Goal: Transaction & Acquisition: Download file/media

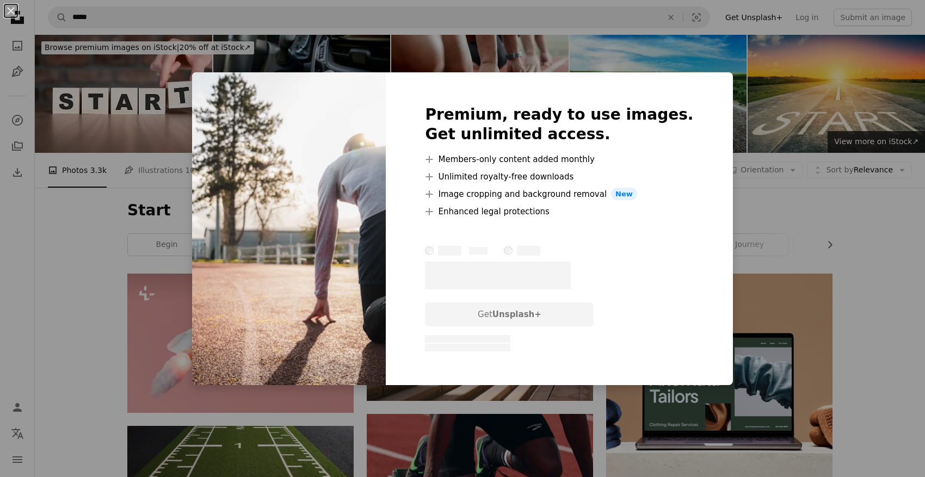
scroll to position [327, 0]
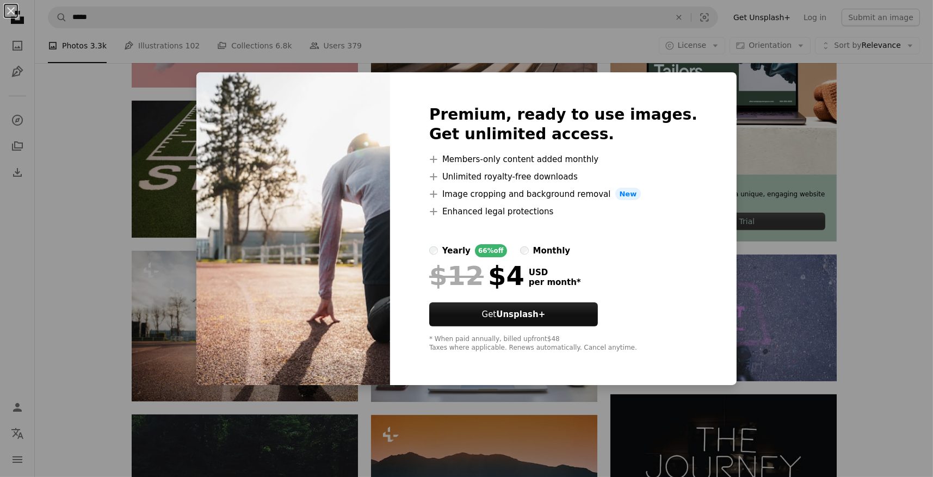
click at [169, 110] on div "An X shape Premium, ready to use images. Get unlimited access. A plus sign Memb…" at bounding box center [466, 238] width 933 height 477
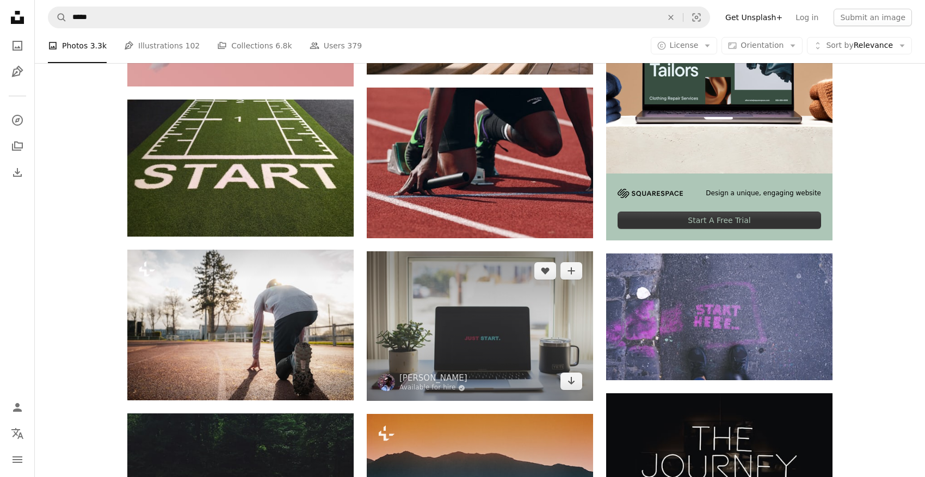
click at [496, 338] on img at bounding box center [480, 326] width 226 height 150
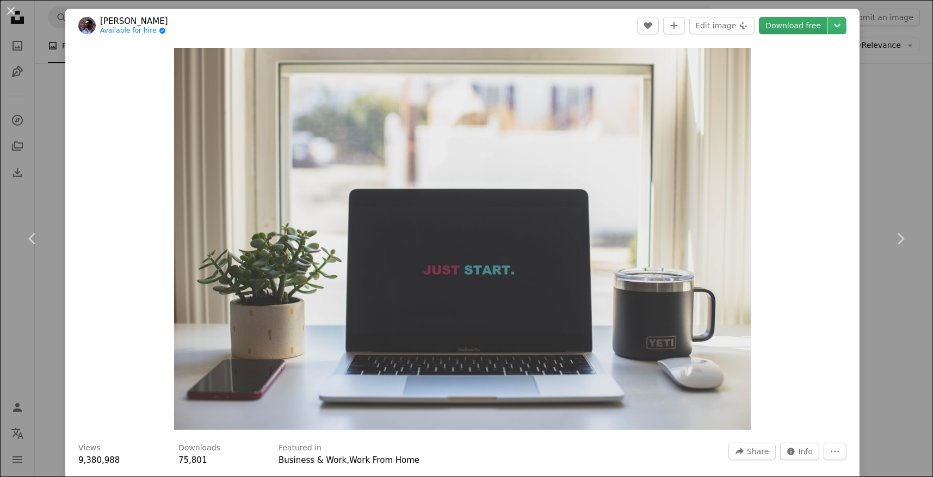
click at [781, 28] on link "Download free" at bounding box center [793, 25] width 69 height 17
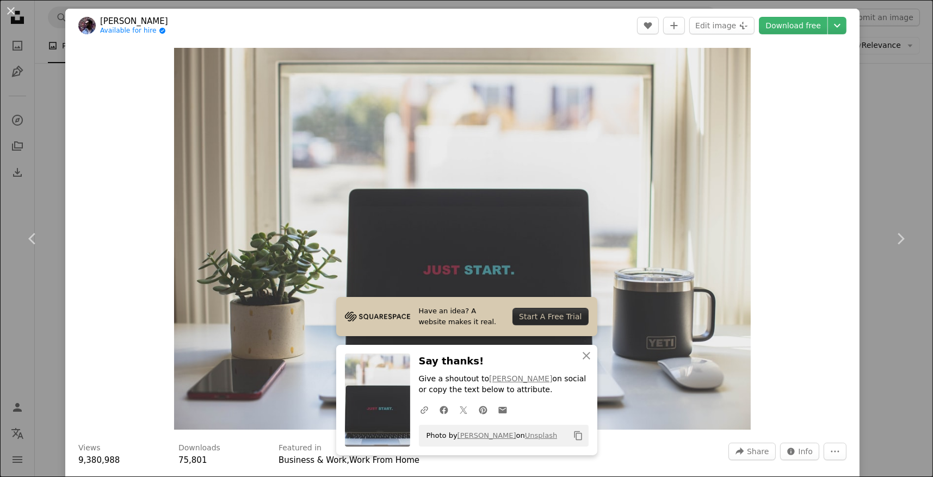
click at [907, 155] on div "An X shape Chevron left Chevron right [PERSON_NAME] Available for hire A checkm…" at bounding box center [466, 238] width 933 height 477
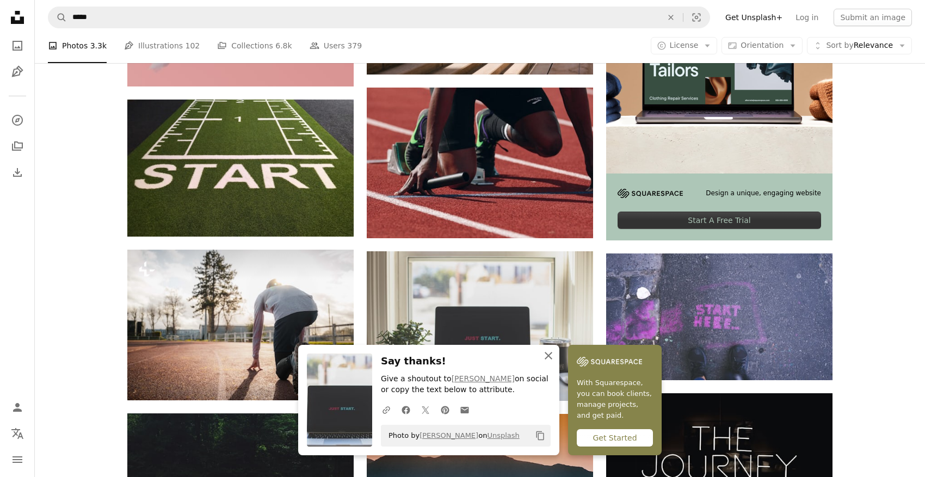
click at [545, 355] on icon "An X shape" at bounding box center [548, 355] width 13 height 13
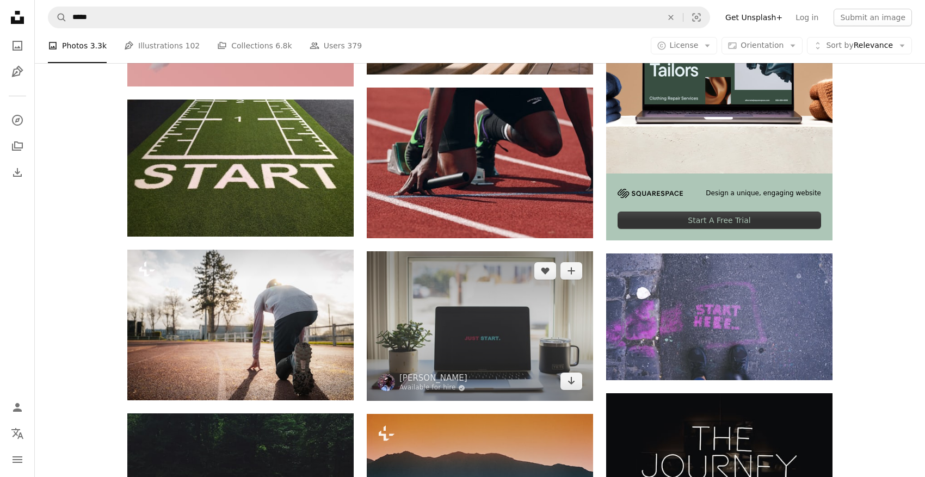
scroll to position [653, 0]
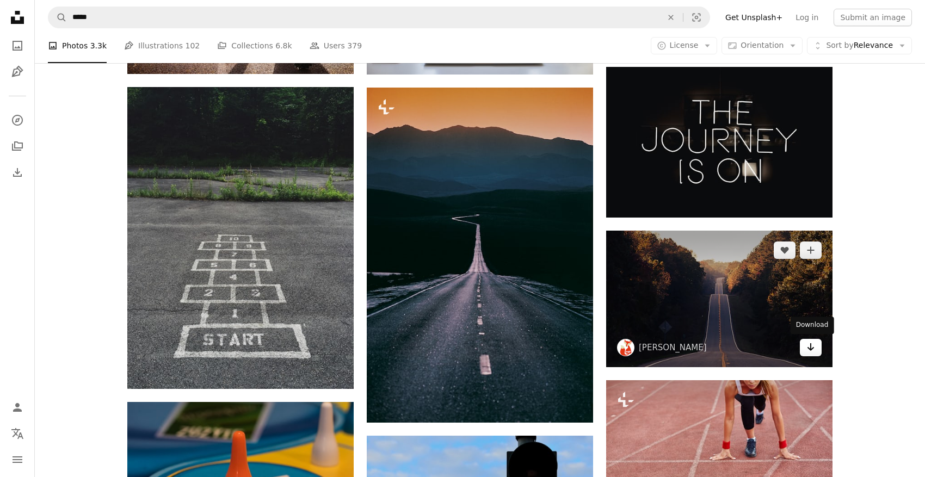
click at [812, 353] on icon "Arrow pointing down" at bounding box center [810, 347] width 9 height 13
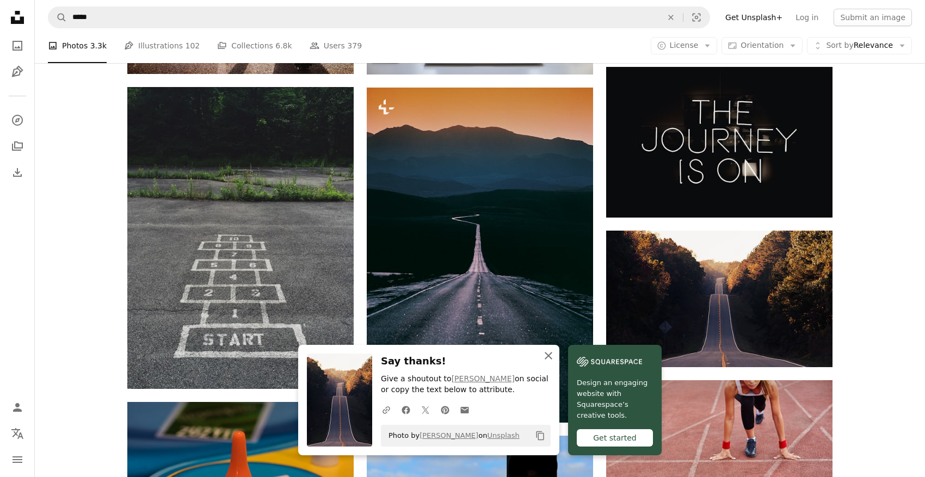
click at [546, 355] on icon "An X shape" at bounding box center [548, 355] width 13 height 13
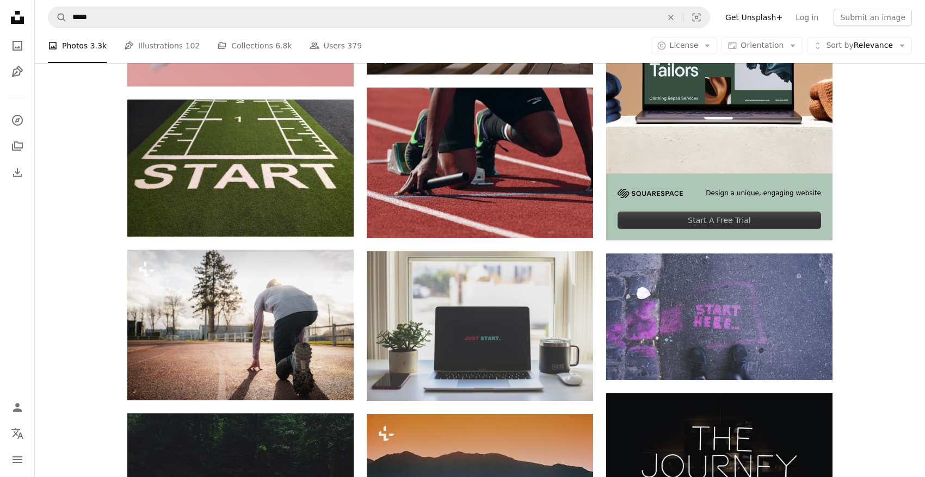
scroll to position [0, 0]
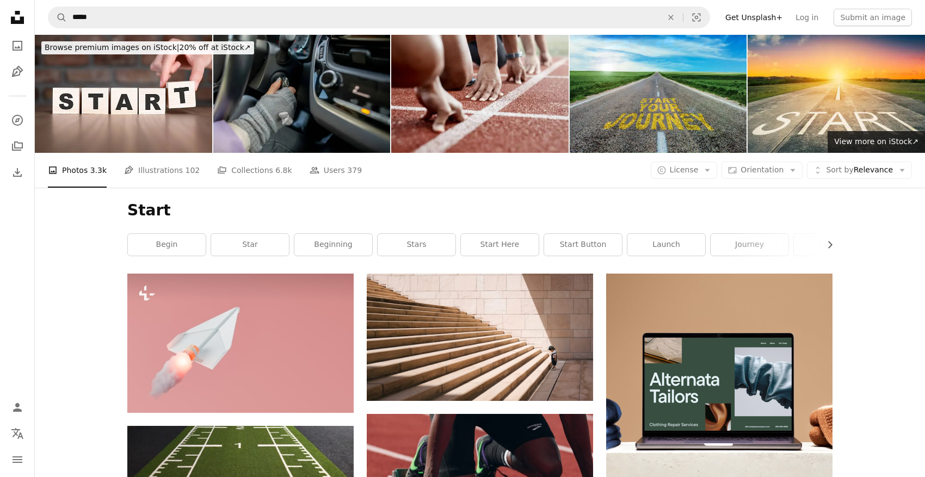
click at [258, 0] on nav "A magnifying glass ***** An X shape Visual search Filters Get Unsplash+ Log in …" at bounding box center [480, 17] width 890 height 35
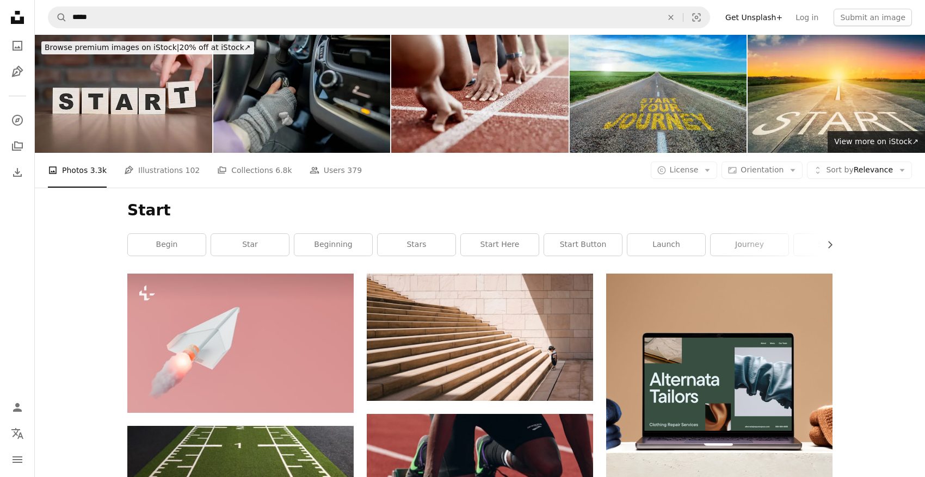
click at [162, 90] on img at bounding box center [123, 94] width 177 height 118
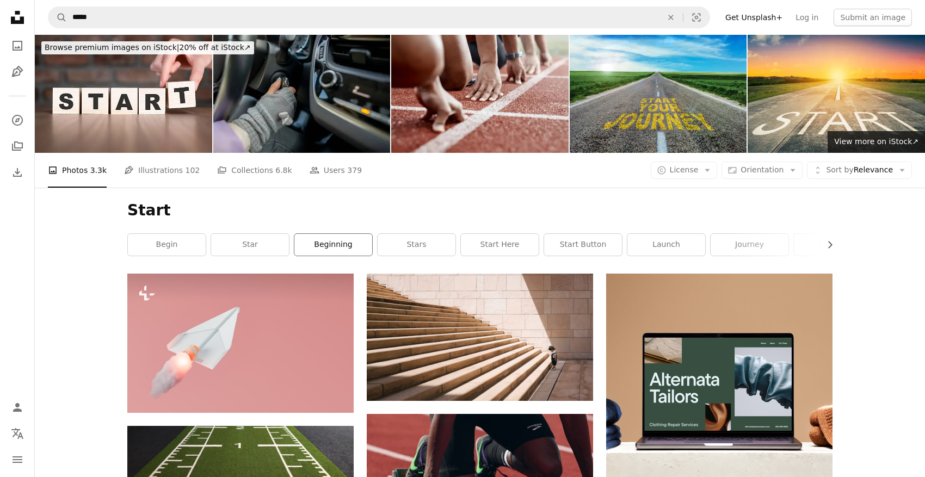
click at [351, 248] on link "beginning" at bounding box center [333, 245] width 78 height 22
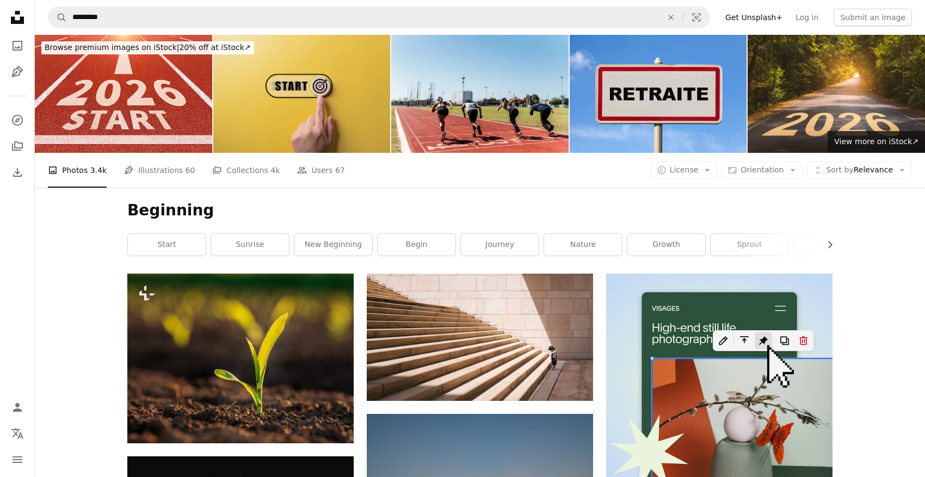
scroll to position [327, 0]
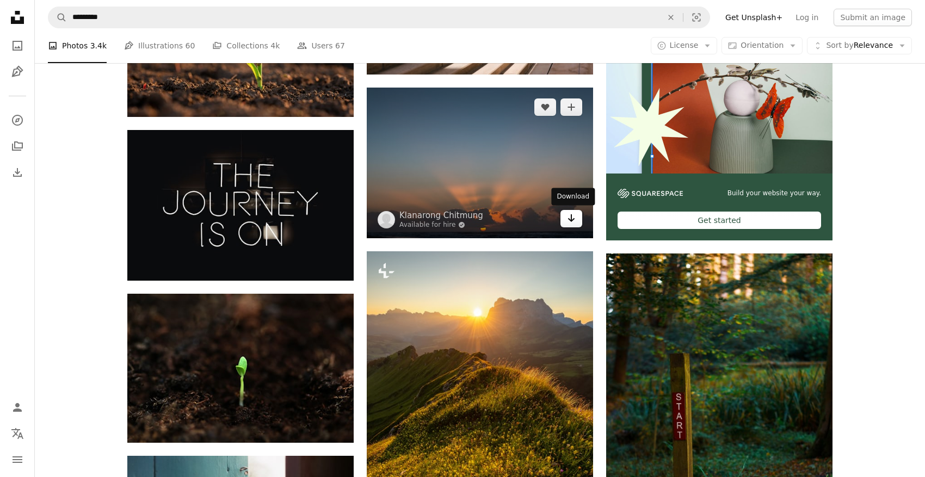
click at [572, 215] on icon "Arrow pointing down" at bounding box center [571, 218] width 9 height 13
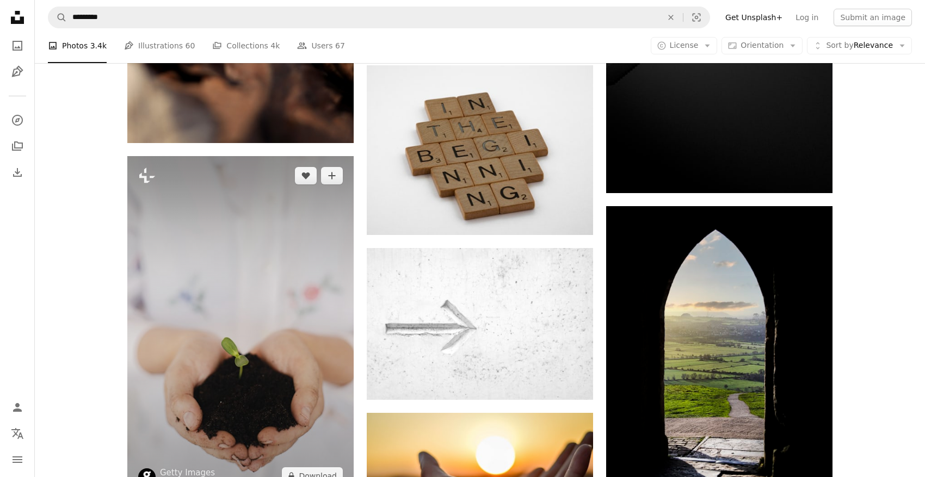
scroll to position [653, 0]
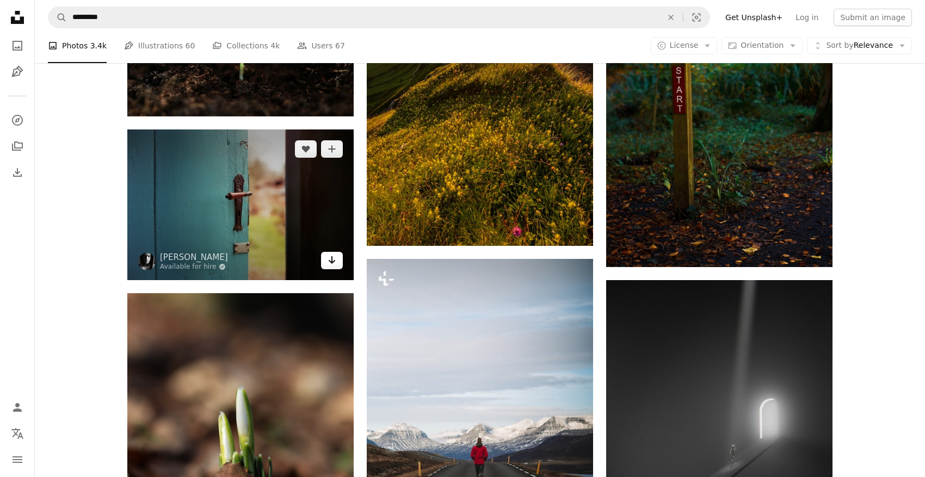
click at [332, 261] on icon "Download" at bounding box center [332, 260] width 7 height 8
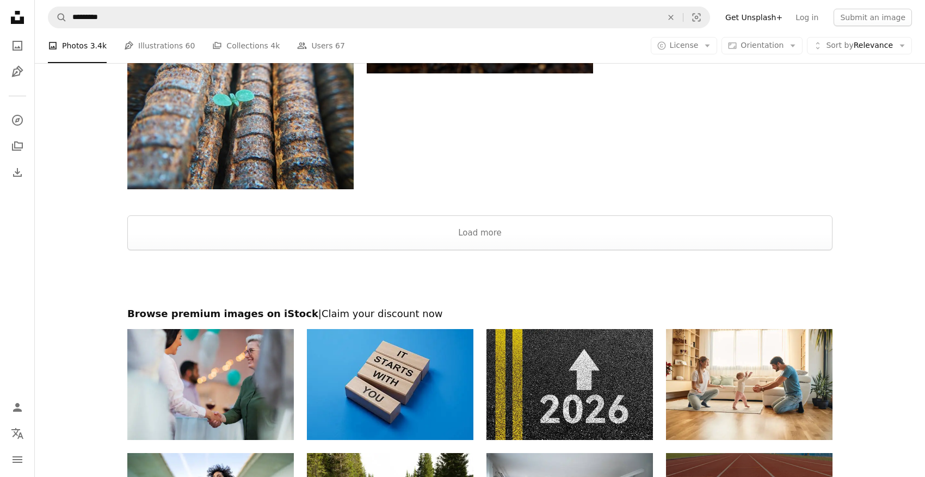
scroll to position [2008, 0]
